Goal: Find specific page/section: Find specific page/section

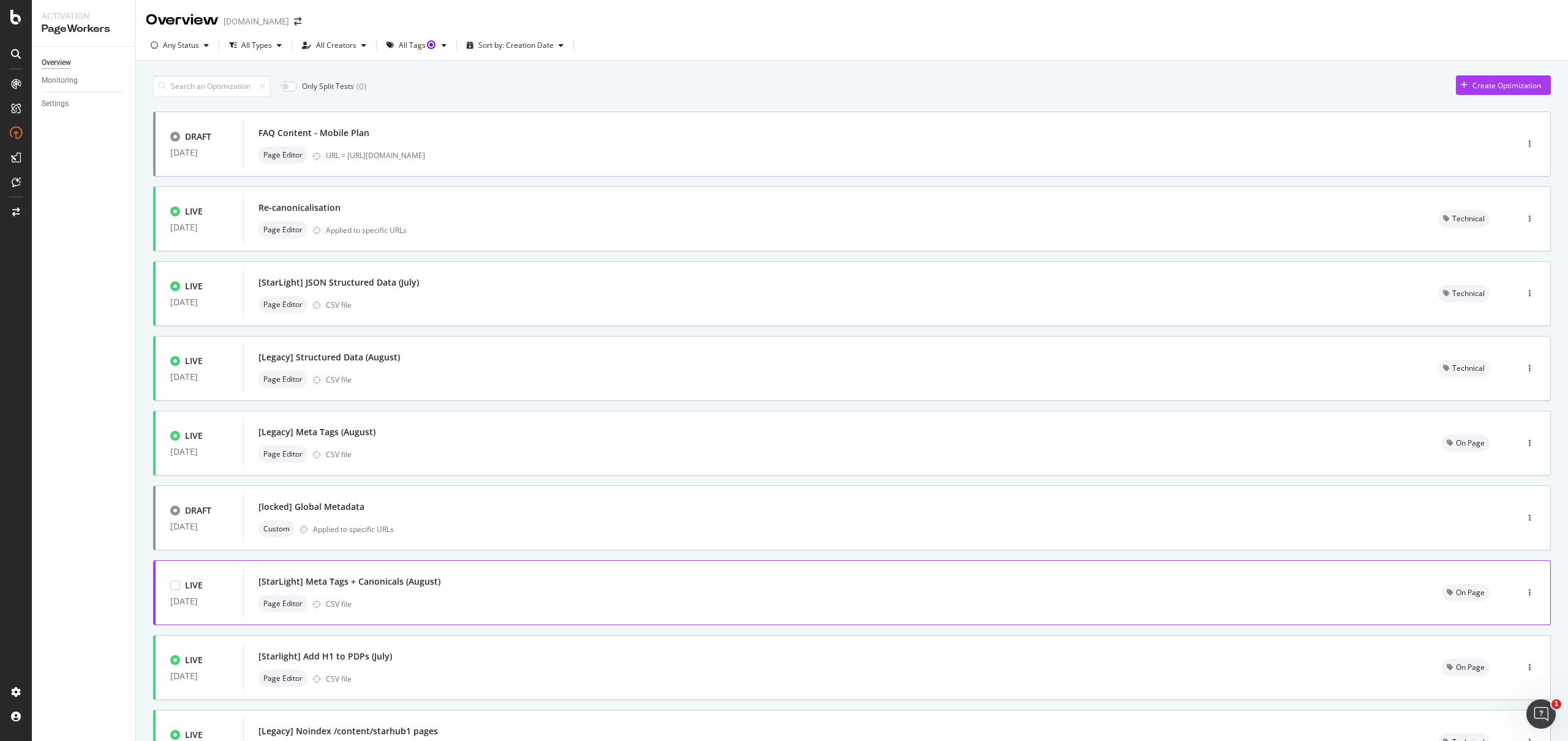
click at [456, 603] on div "Page Editor CSV file" at bounding box center [835, 603] width 1154 height 17
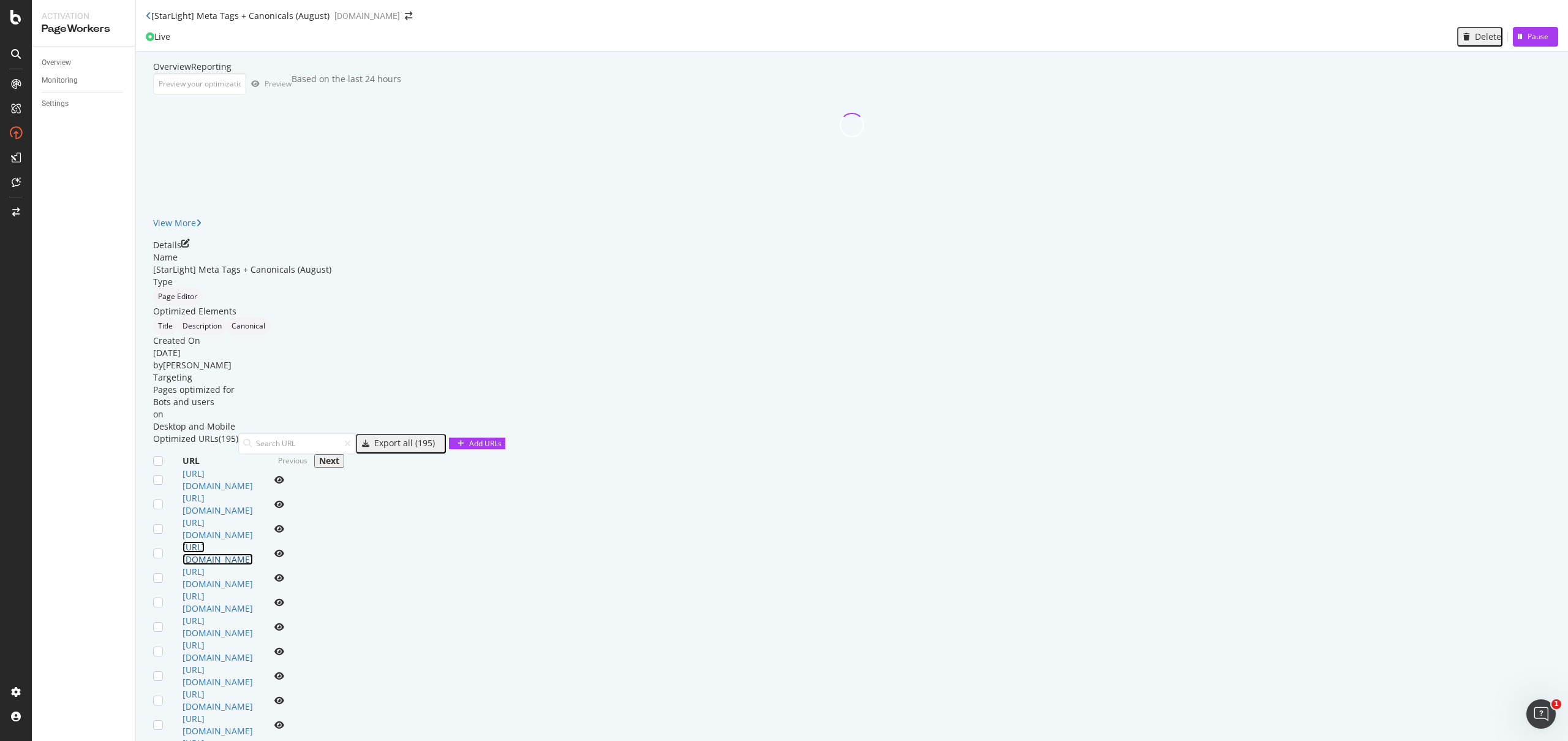
click at [253, 565] on link "[URL][DOMAIN_NAME]" at bounding box center [218, 553] width 71 height 24
